Goal: Task Accomplishment & Management: Complete application form

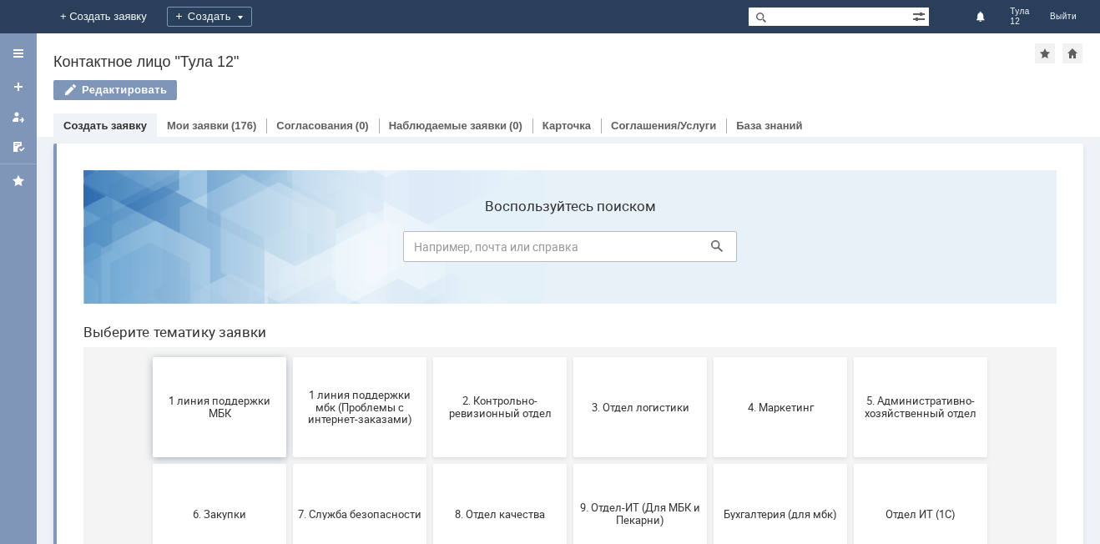
click at [233, 414] on span "1 линия поддержки МБК" at bounding box center [219, 407] width 123 height 25
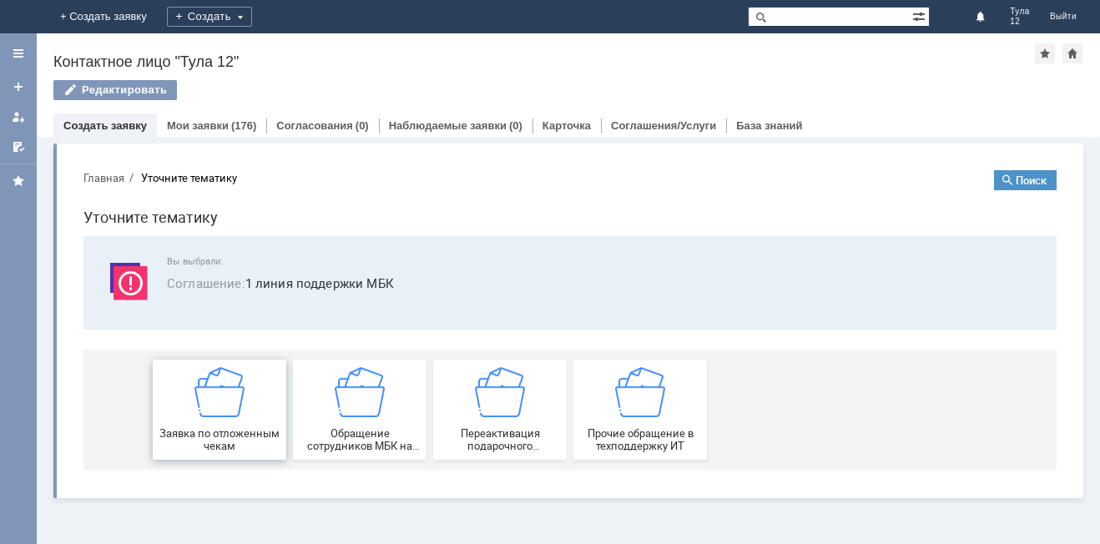
click at [225, 402] on img at bounding box center [219, 392] width 50 height 50
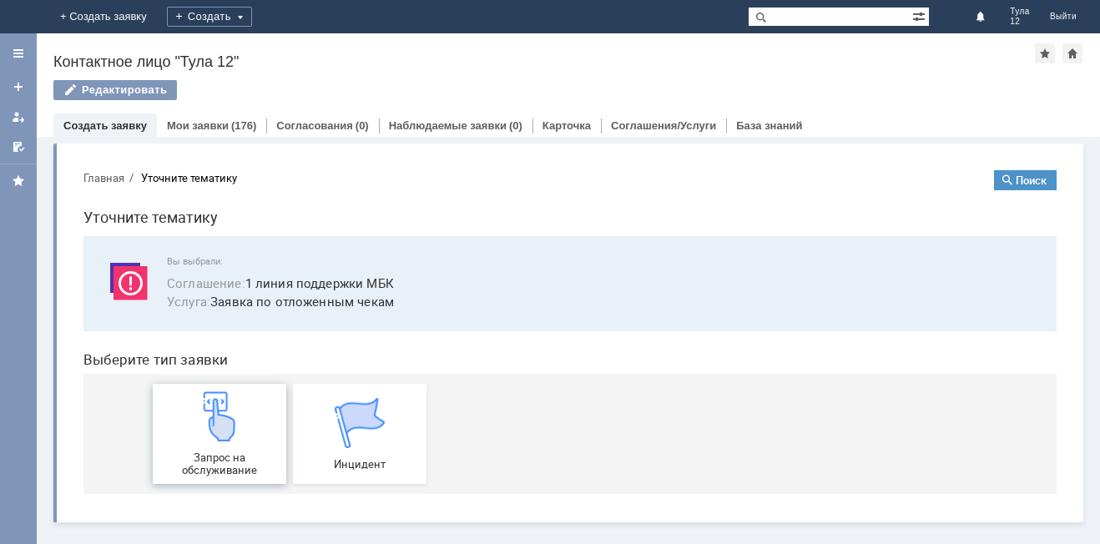
click at [225, 401] on img at bounding box center [219, 416] width 50 height 50
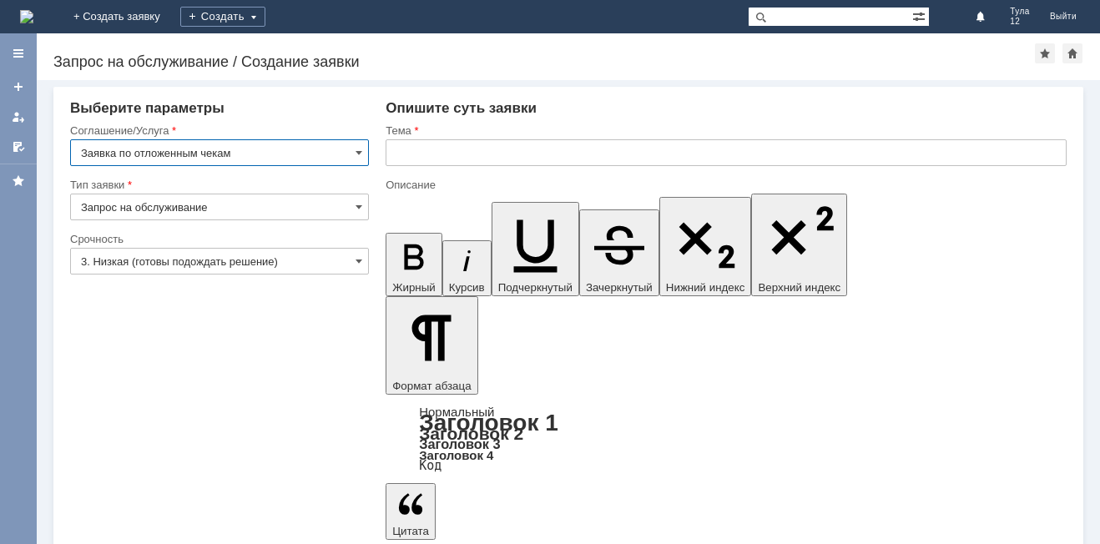
click at [489, 159] on input "text" at bounding box center [726, 152] width 681 height 27
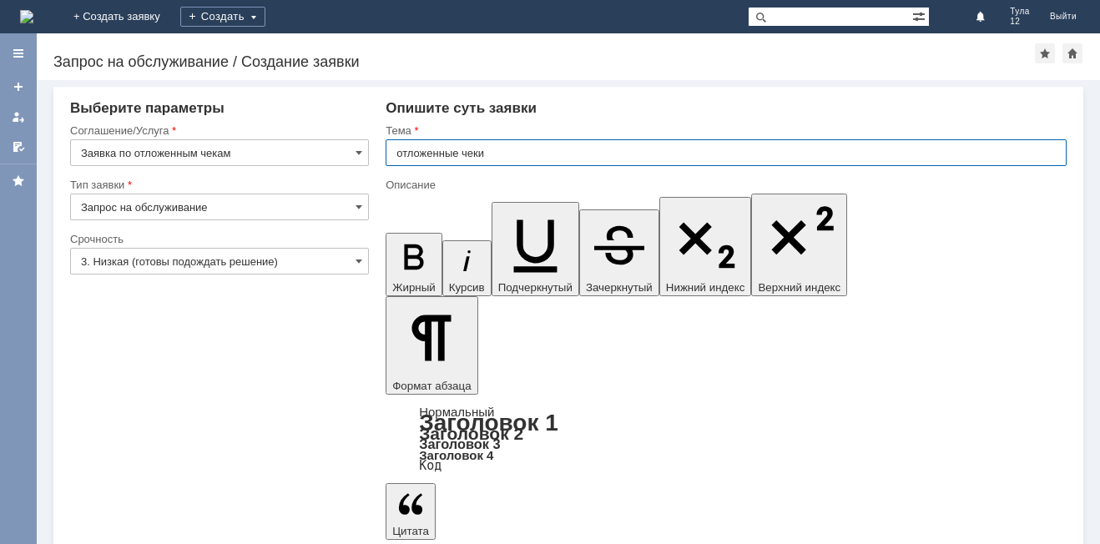
type input "отложенные чеки"
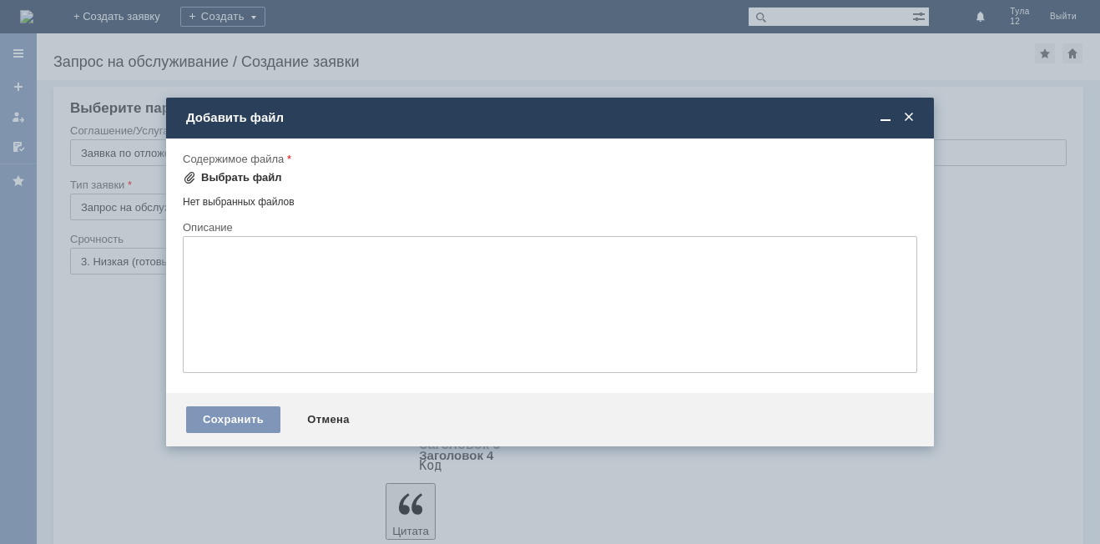
click at [218, 178] on div "Выбрать файл" at bounding box center [241, 177] width 81 height 13
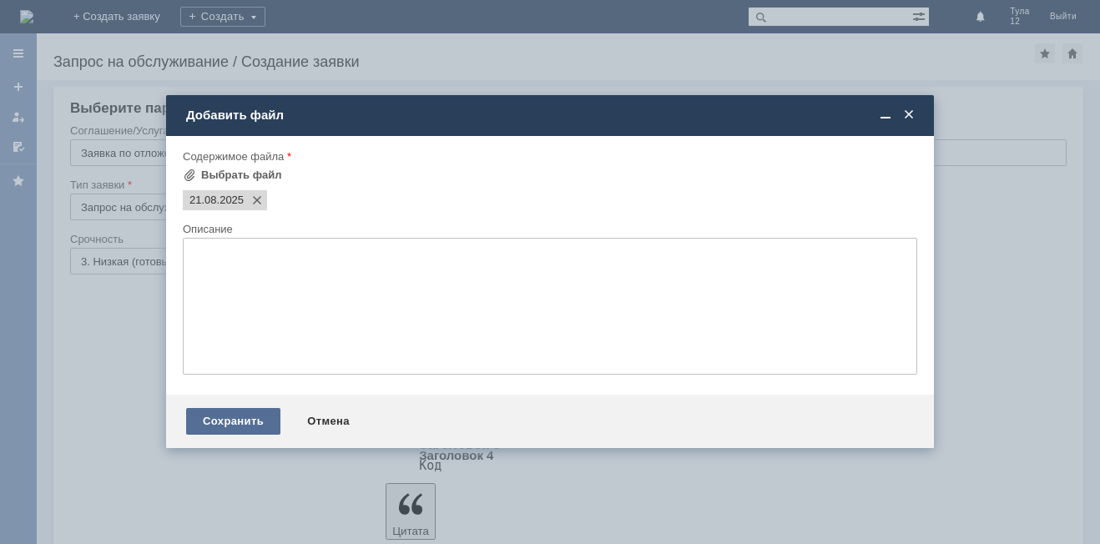
click at [250, 415] on div "Сохранить" at bounding box center [233, 421] width 94 height 27
